Goal: Find specific page/section: Find specific page/section

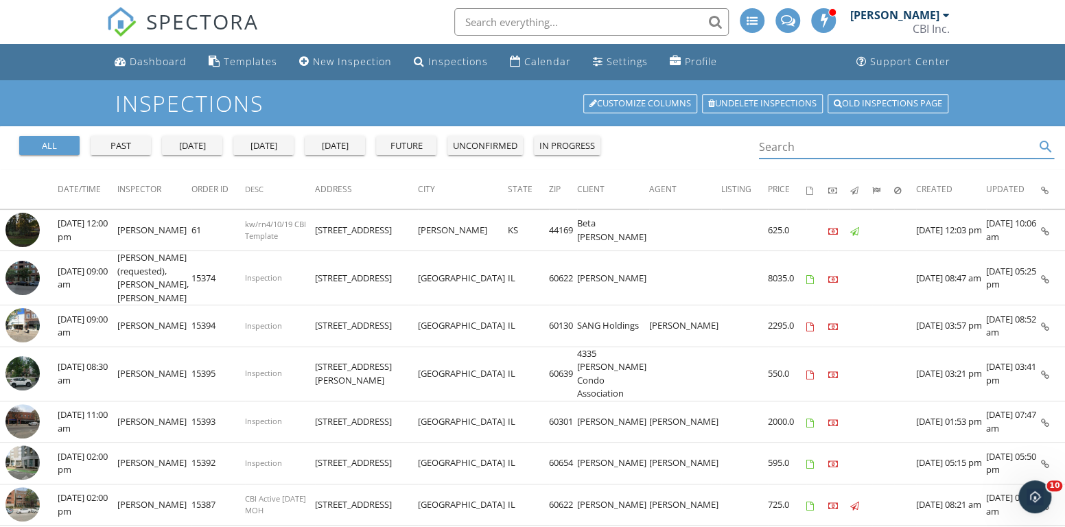
click at [812, 137] on input "Search" at bounding box center [897, 147] width 276 height 23
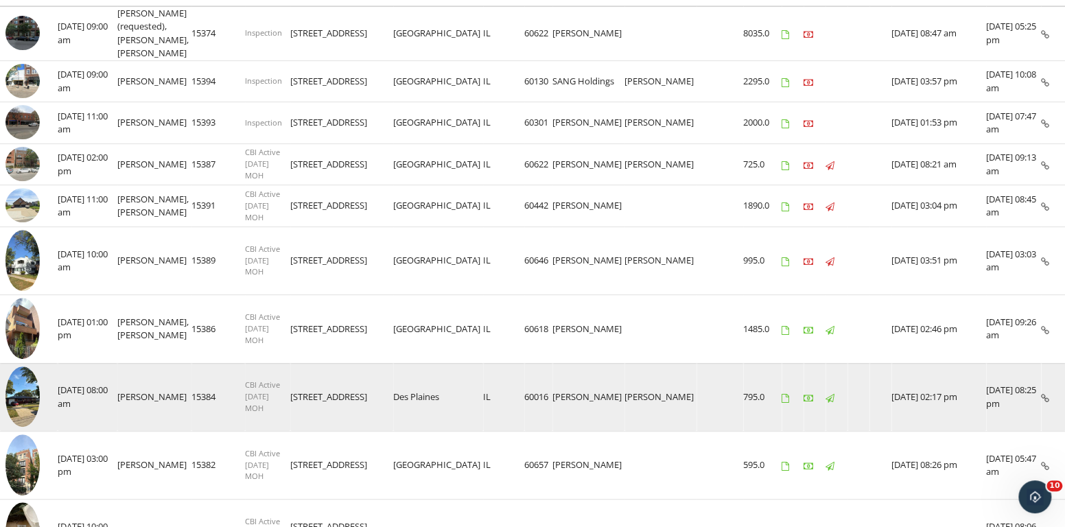
scroll to position [274, 0]
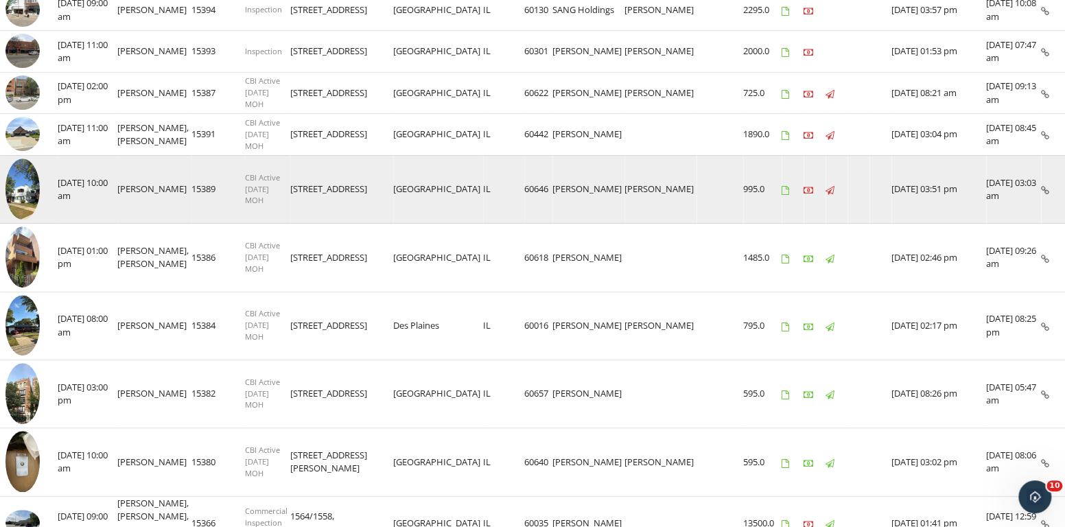
type input "[PERSON_NAME]"
click at [18, 192] on img at bounding box center [22, 189] width 34 height 61
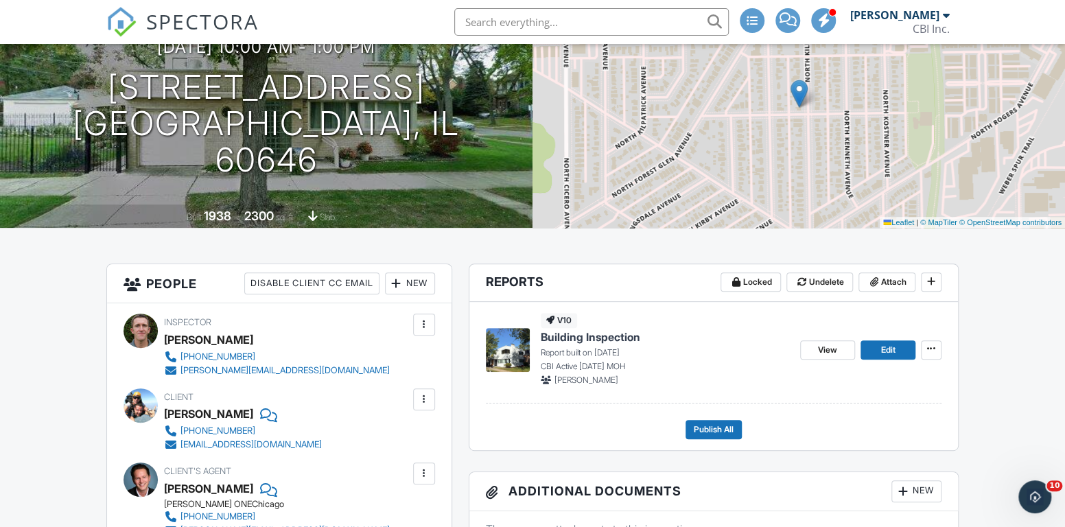
scroll to position [137, 0]
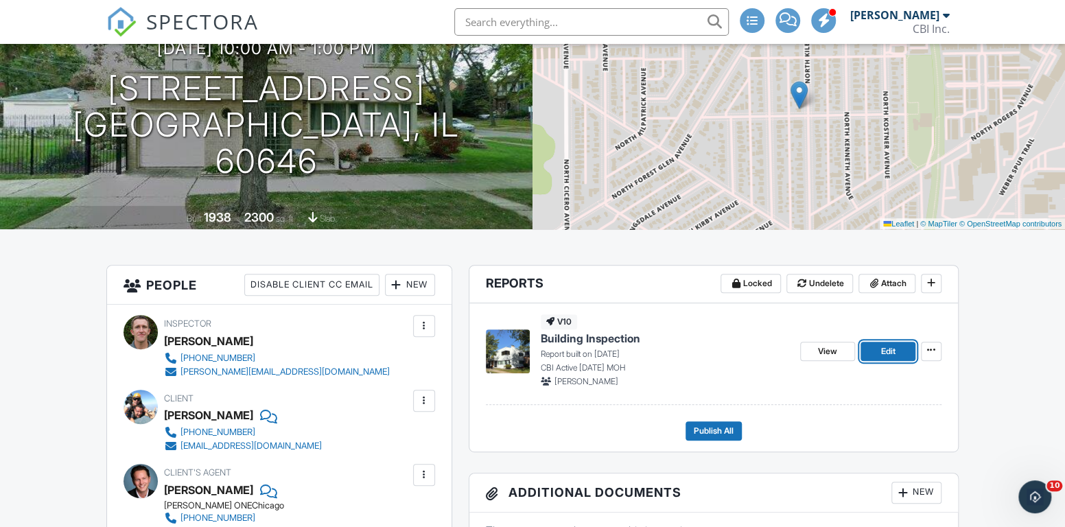
click at [883, 354] on span "Edit" at bounding box center [887, 351] width 14 height 14
